Goal: Task Accomplishment & Management: Use online tool/utility

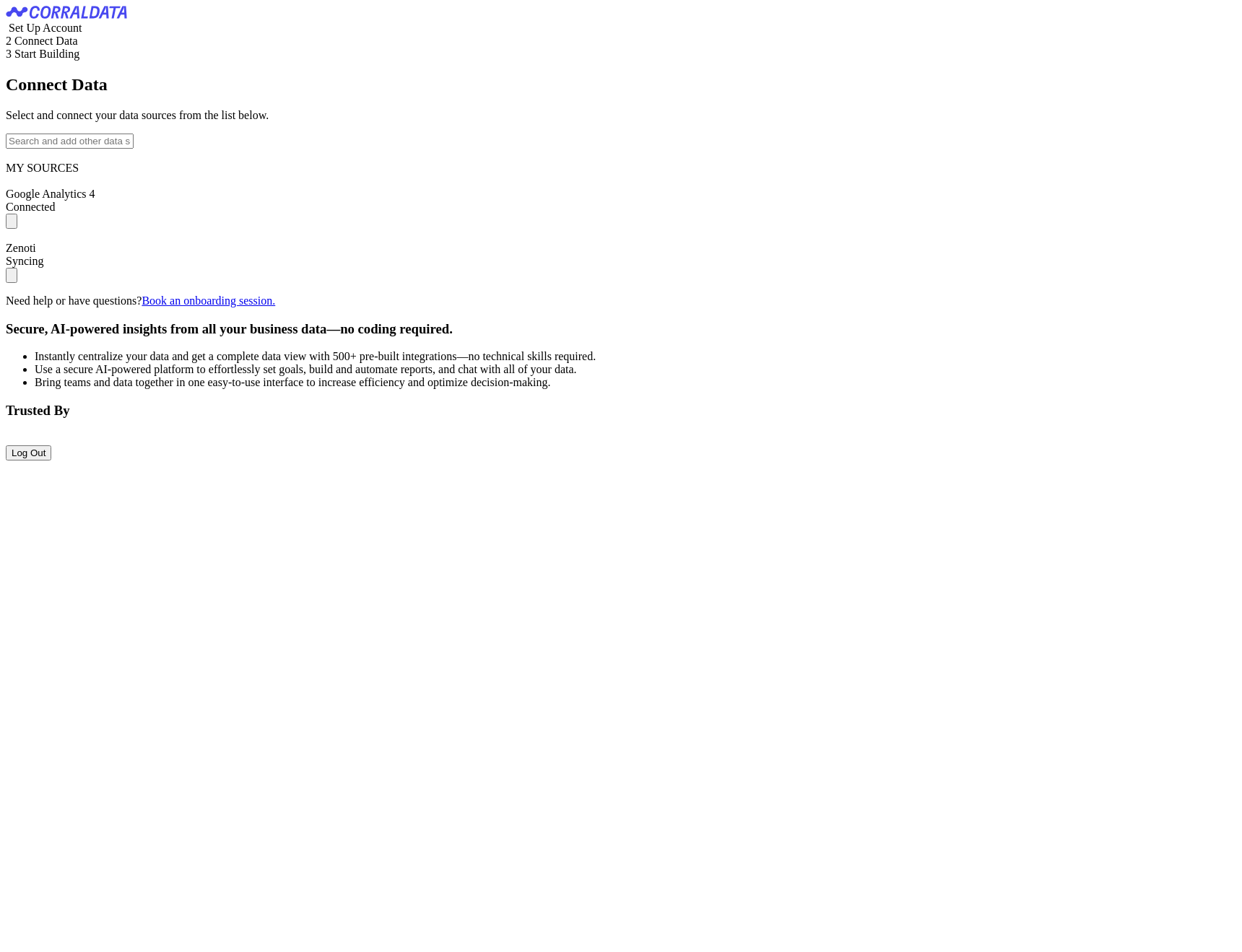
click at [52, 445] on button "Log Out" at bounding box center [28, 453] width 45 height 15
click at [133, 149] on input "text" at bounding box center [69, 141] width 128 height 15
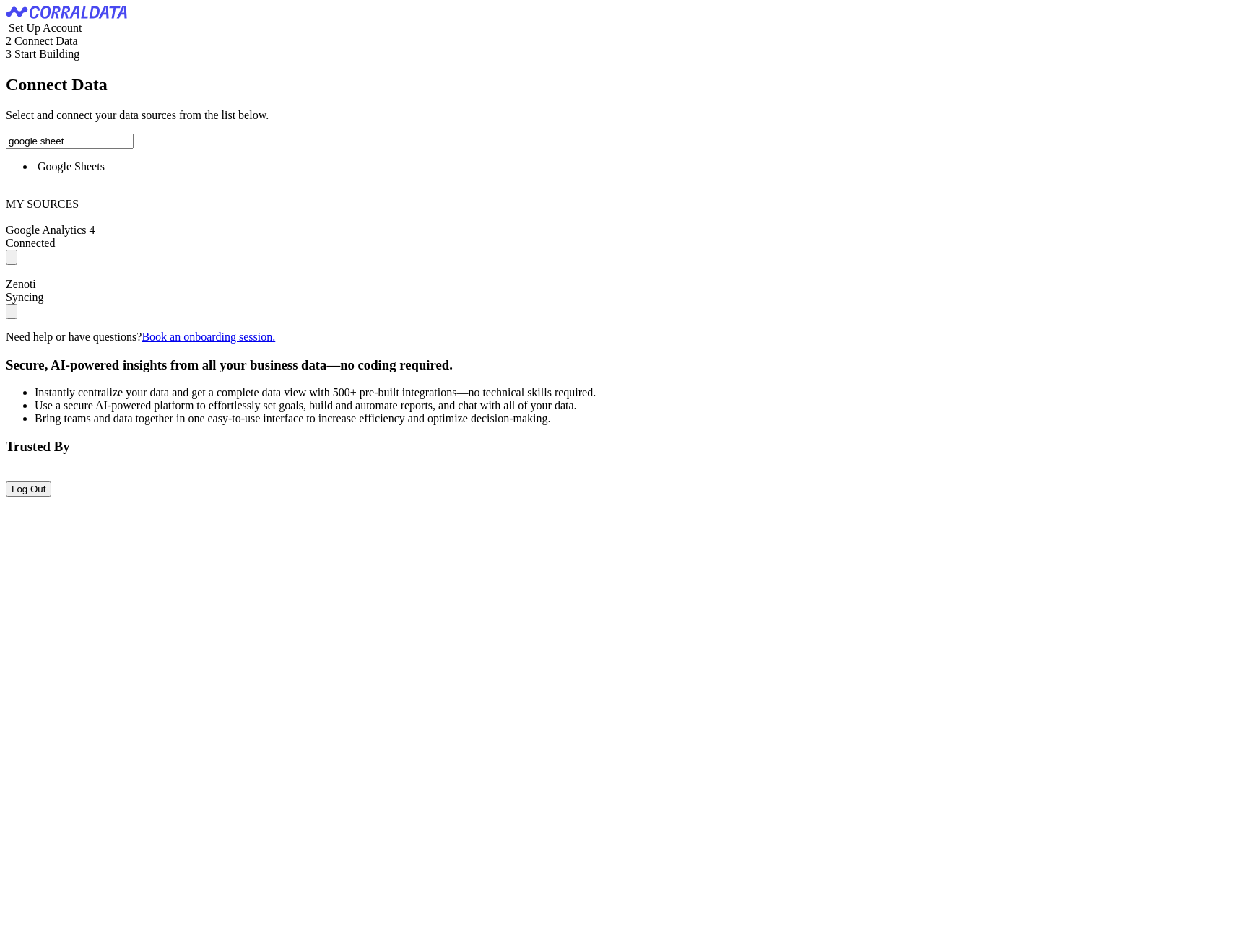
click at [105, 173] on span "Google Sheets" at bounding box center [71, 166] width 67 height 12
type input "Google Sheets"
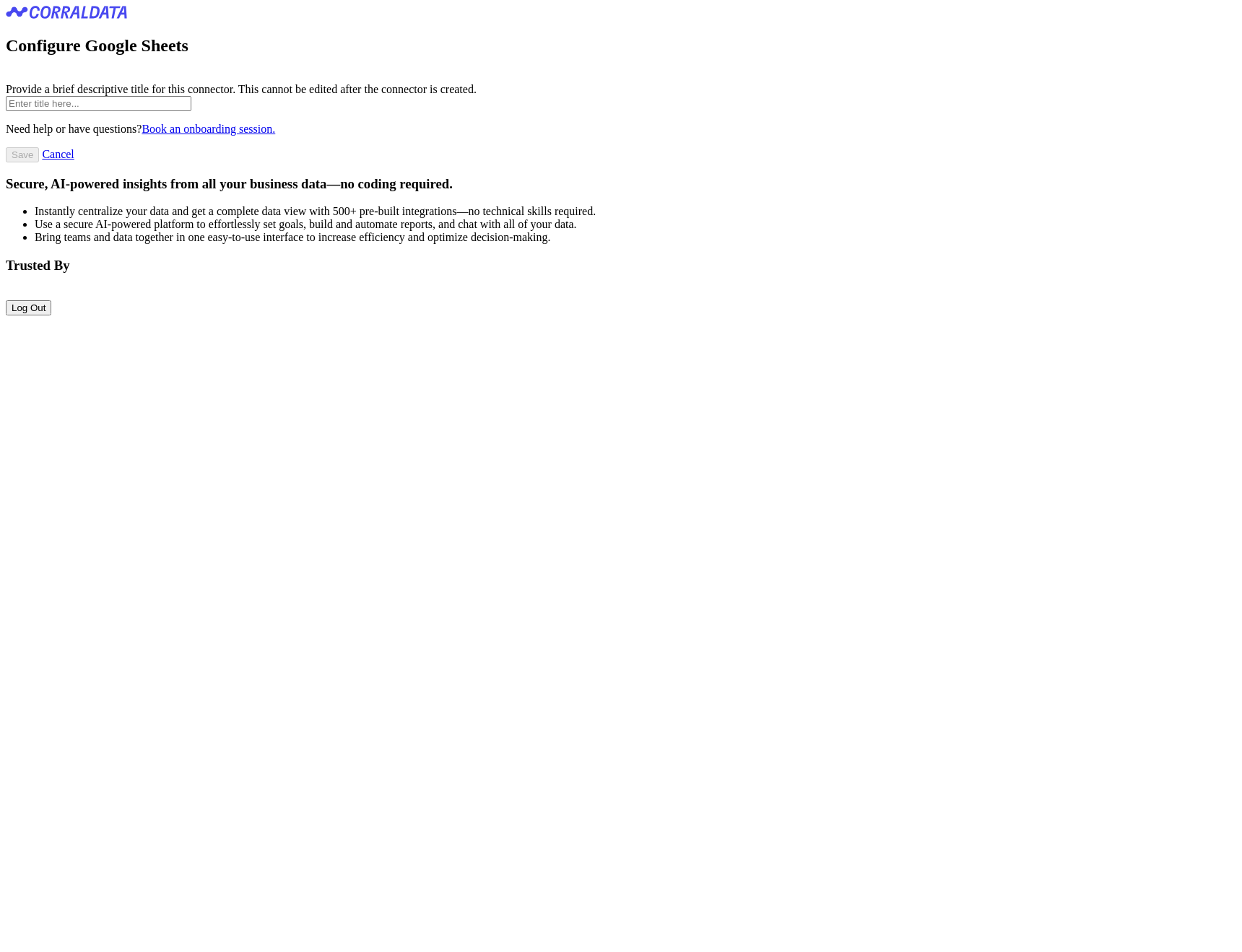
click at [191, 111] on input "text" at bounding box center [98, 103] width 186 height 15
type input "test"
click at [39, 163] on input "Save" at bounding box center [22, 155] width 33 height 15
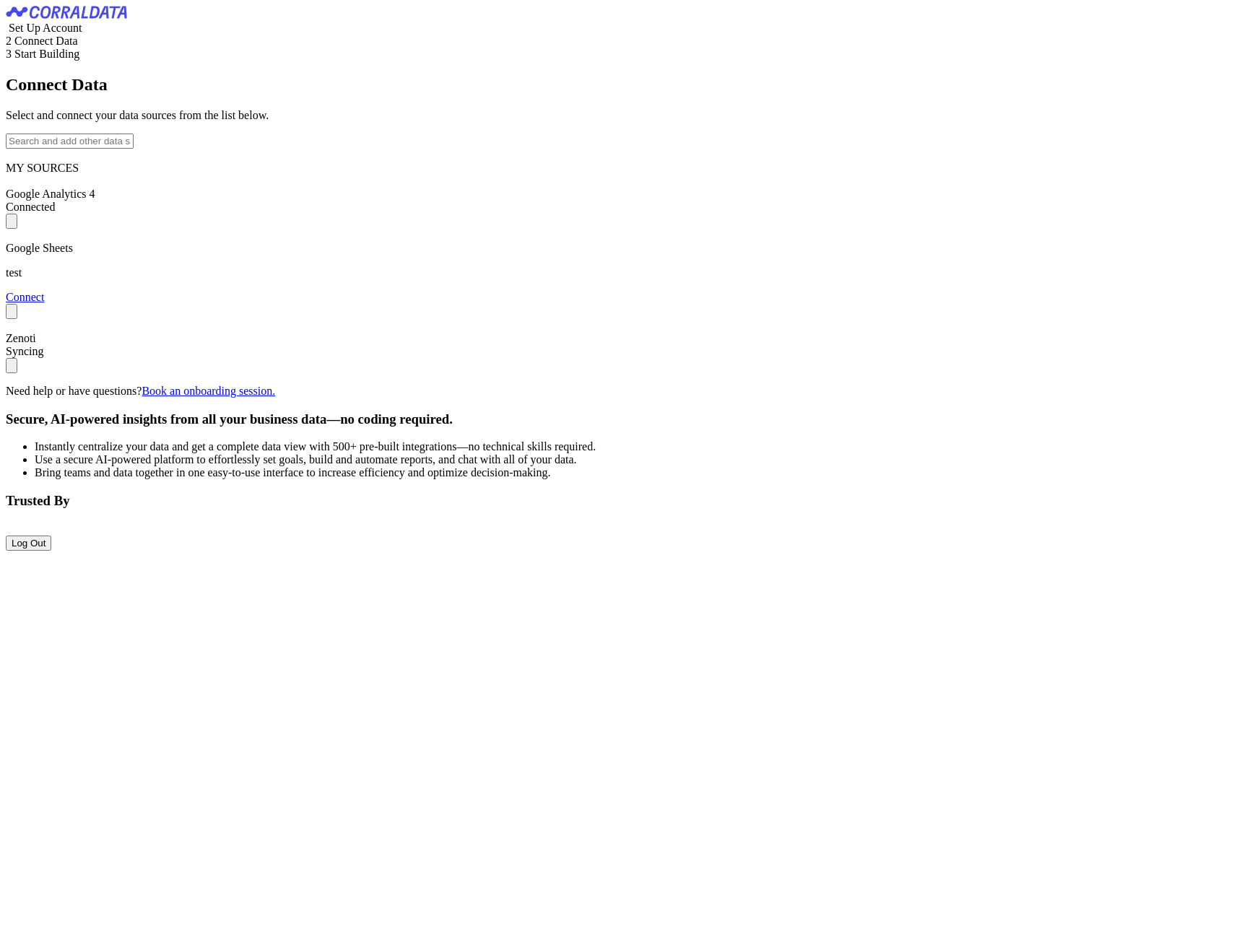
click at [44, 304] on link "Connect" at bounding box center [25, 296] width 39 height 12
click at [463, 373] on div "Zenoti Syncing" at bounding box center [621, 346] width 1231 height 54
click at [12, 369] on img "submit" at bounding box center [12, 369] width 0 height 0
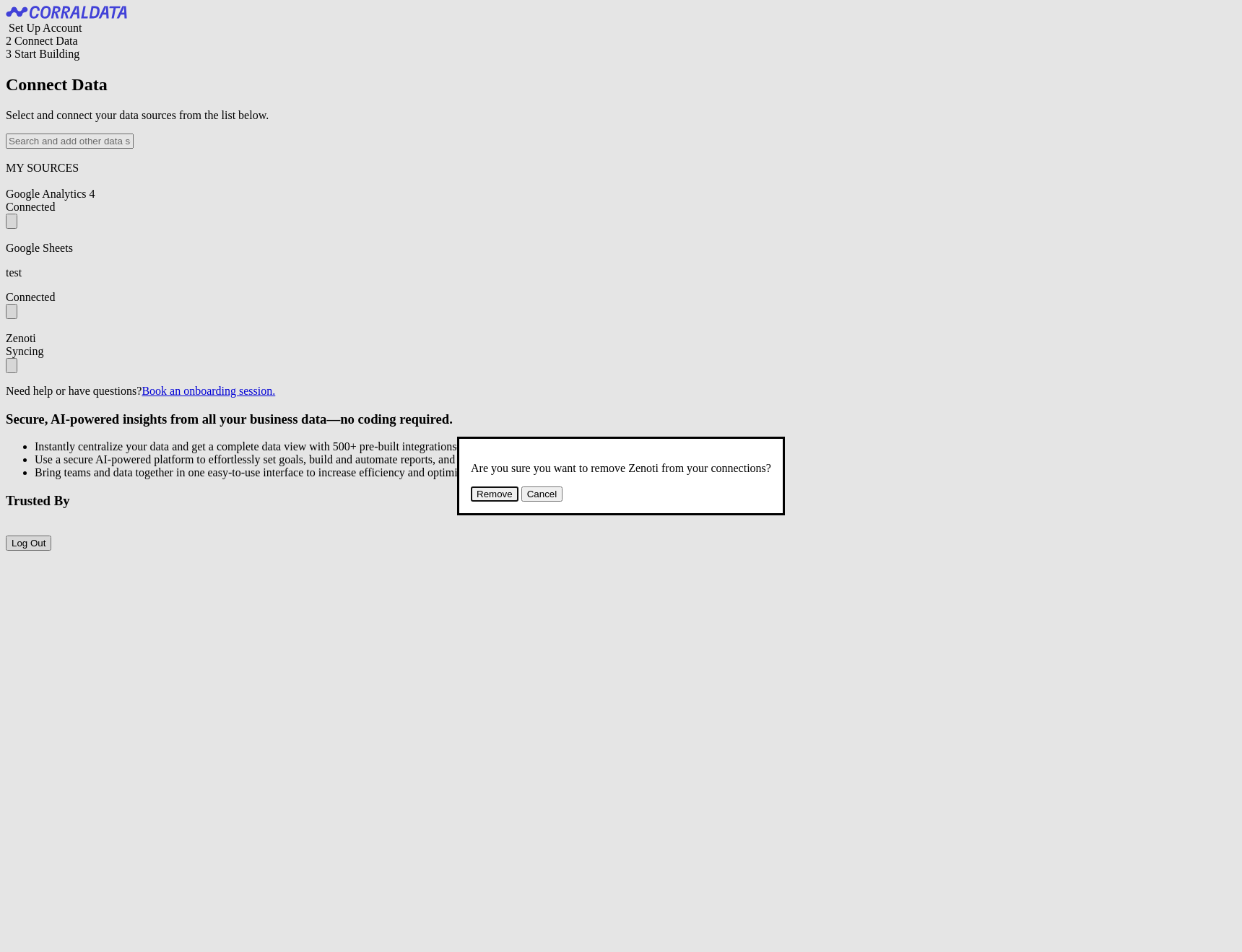
click at [519, 502] on button "Remove" at bounding box center [495, 494] width 48 height 15
